Goal: Find specific page/section: Find specific page/section

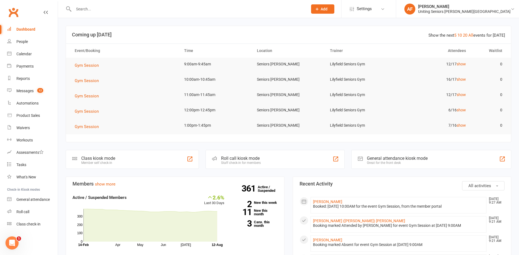
click at [128, 7] on input "text" at bounding box center [188, 9] width 232 height 8
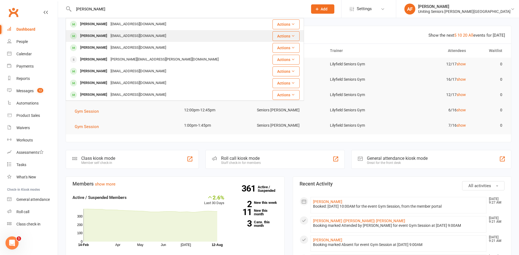
type input "[PERSON_NAME]"
click at [128, 35] on div "[EMAIL_ADDRESS][DOMAIN_NAME]" at bounding box center [138, 36] width 59 height 8
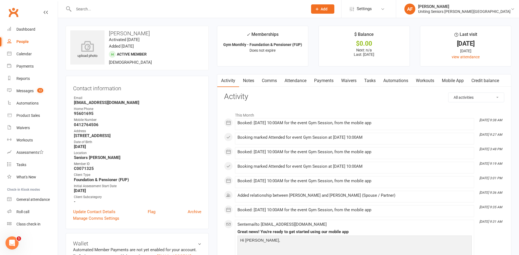
click at [468, 85] on link "Mobile App" at bounding box center [453, 80] width 30 height 13
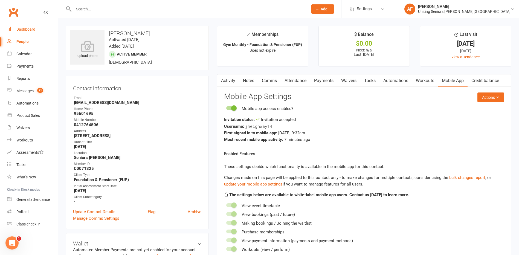
click at [21, 26] on link "Dashboard" at bounding box center [32, 29] width 51 height 12
